Goal: Transaction & Acquisition: Purchase product/service

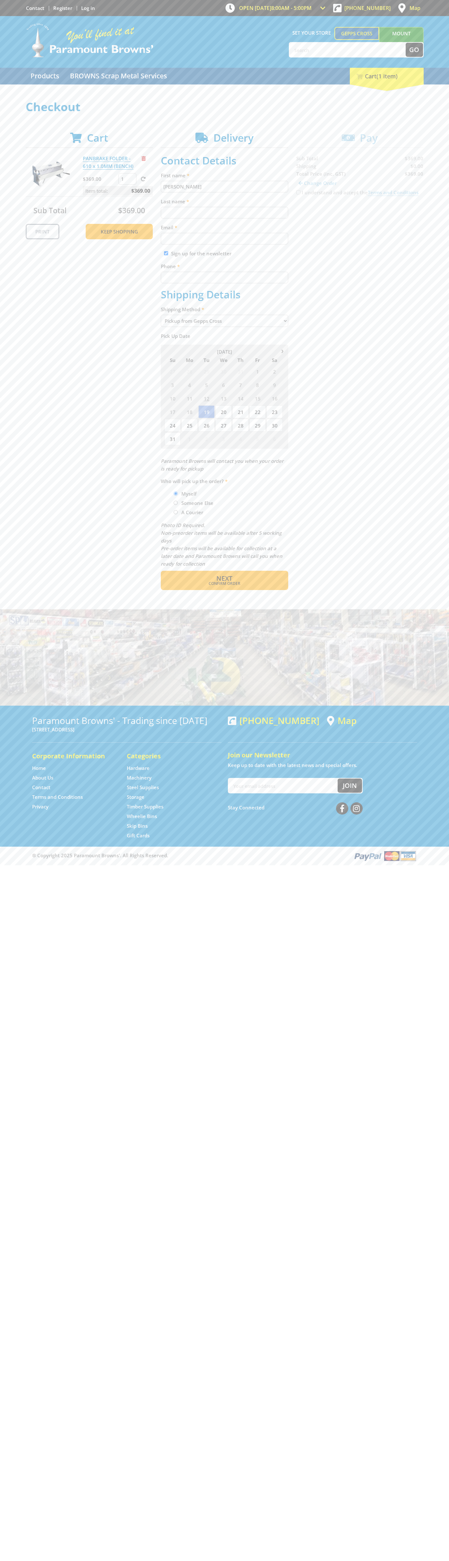
type input "[PERSON_NAME]"
type input "[EMAIL_ADDRESS][DOMAIN_NAME]"
type input "0293744000"
click at [225, 578] on span "Next" at bounding box center [224, 578] width 16 height 9
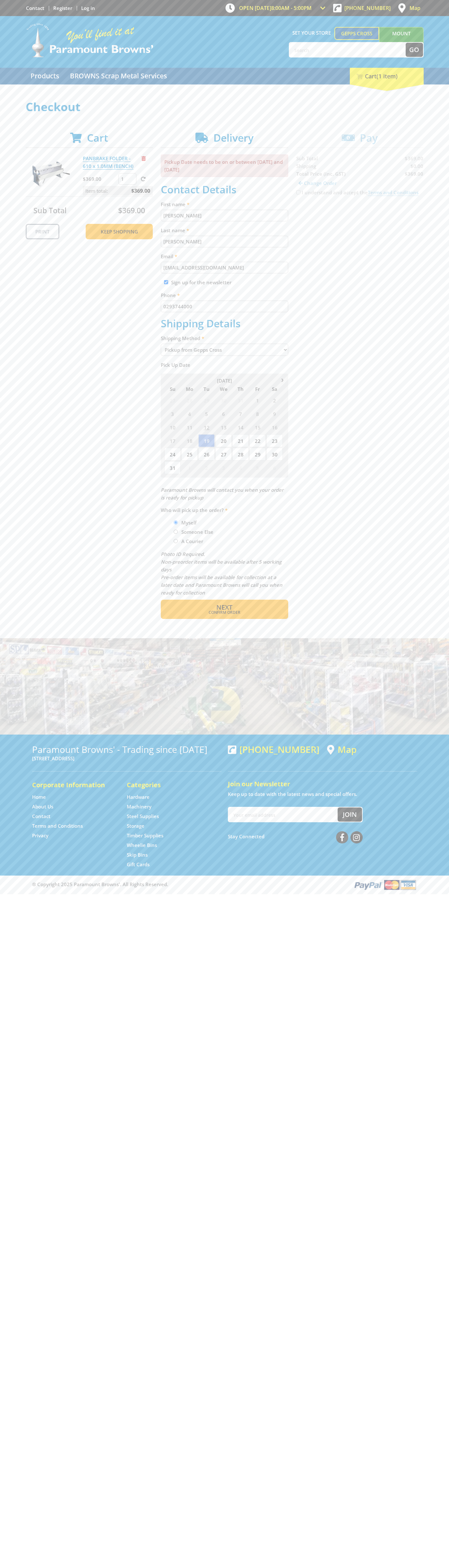
type input "[PERSON_NAME]"
click at [225, 613] on span "Confirm order" at bounding box center [225, 613] width 100 height 4
click at [225, 608] on span "Next" at bounding box center [224, 607] width 16 height 9
